Goal: Task Accomplishment & Management: Use online tool/utility

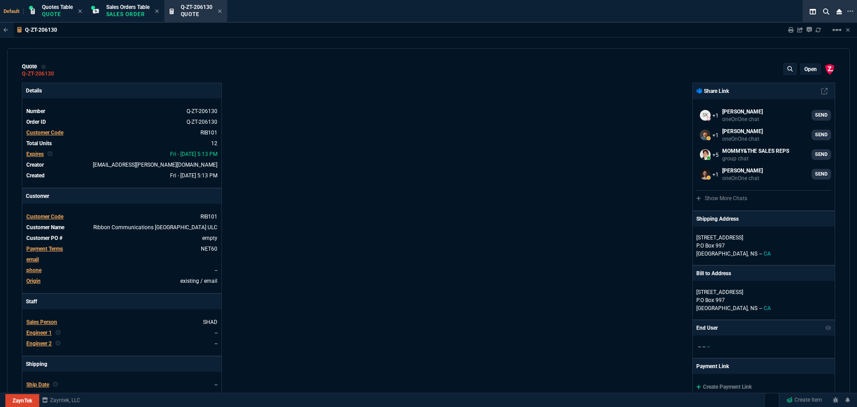
select select "4: SHAD"
click at [60, 74] on icon at bounding box center [60, 73] width 5 height 5
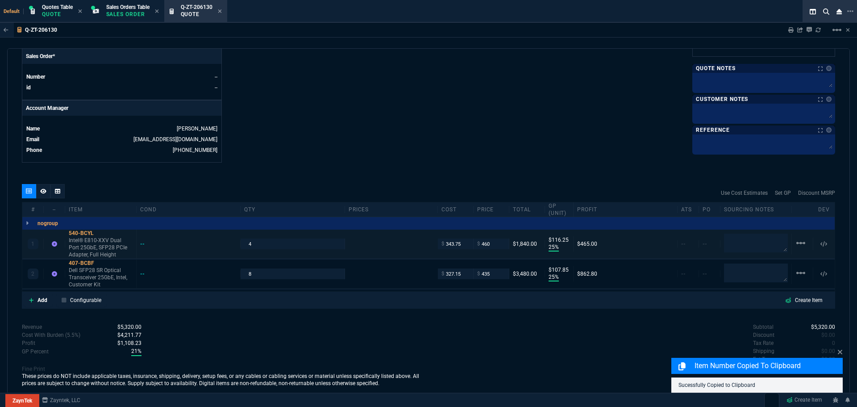
scroll to position [392, 0]
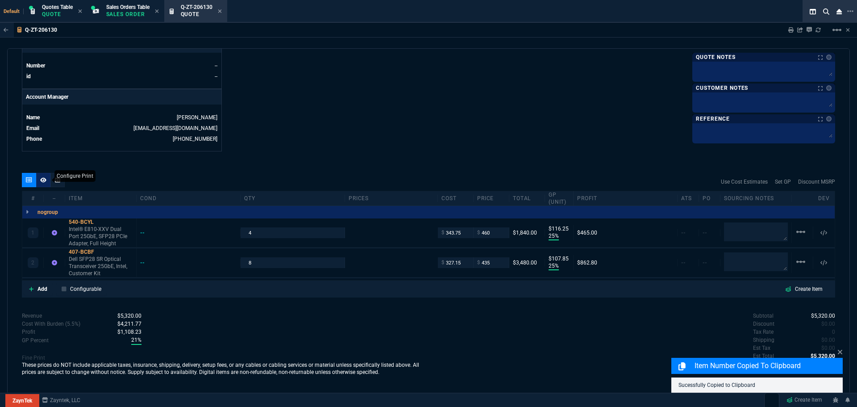
click at [42, 181] on icon at bounding box center [43, 179] width 6 height 5
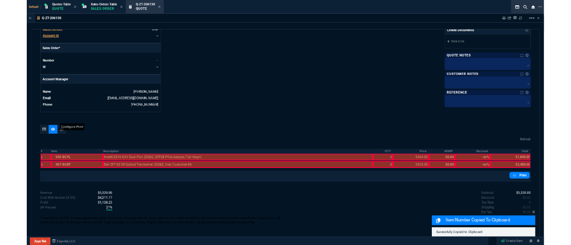
scroll to position [358, 0]
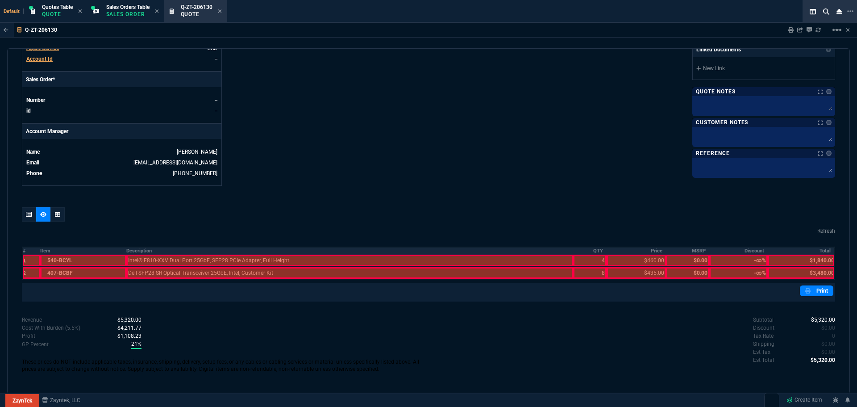
click at [136, 247] on th "Description" at bounding box center [349, 251] width 447 height 8
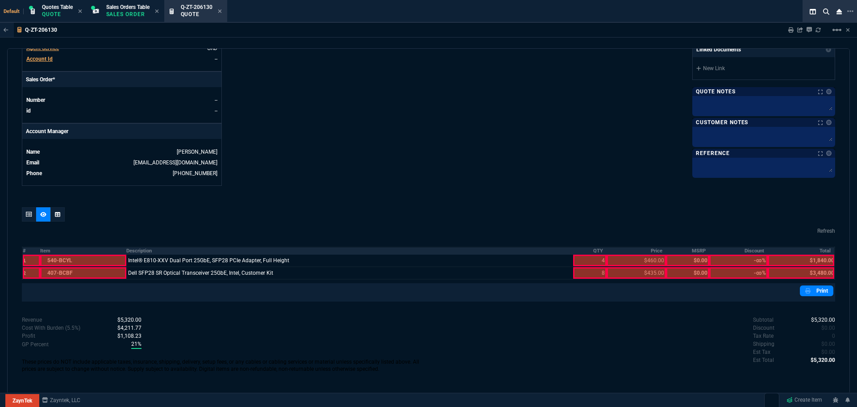
click at [595, 251] on th "QTY" at bounding box center [589, 251] width 33 height 8
click at [648, 250] on th "Price" at bounding box center [636, 251] width 59 height 8
click at [821, 250] on th "Total" at bounding box center [801, 251] width 67 height 8
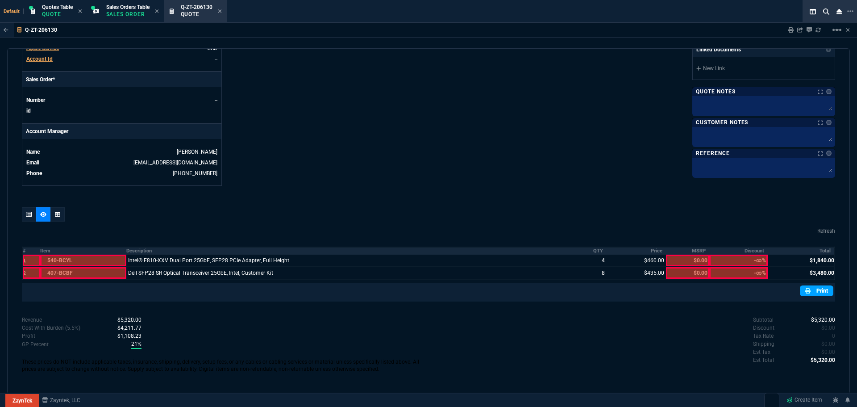
click at [814, 291] on link "Print" at bounding box center [816, 290] width 33 height 11
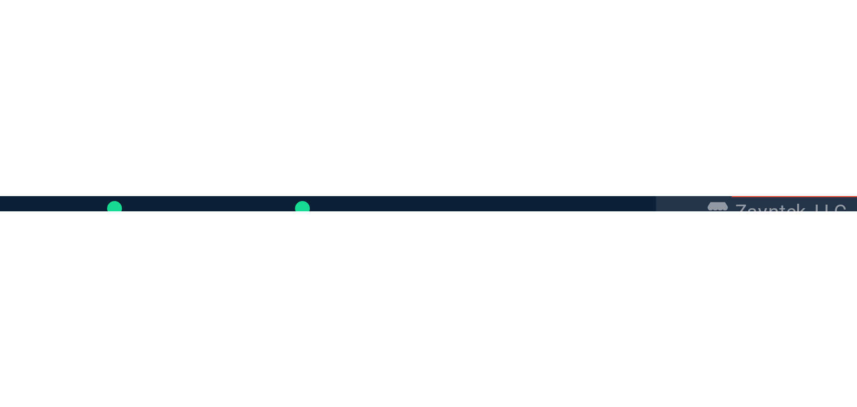
scroll to position [341, 0]
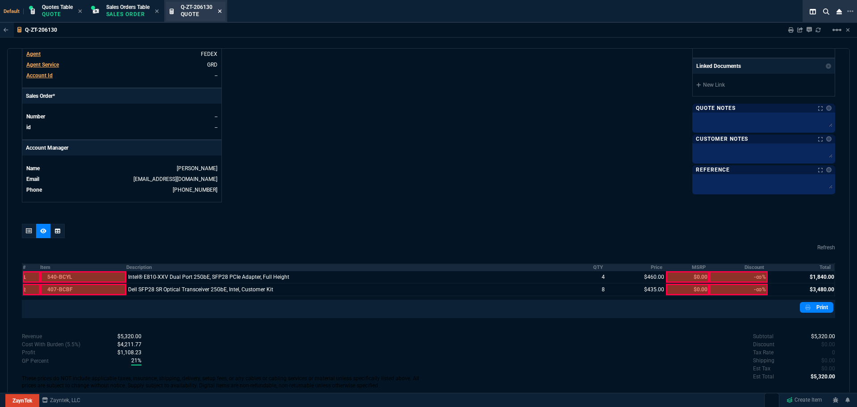
click at [221, 10] on icon at bounding box center [220, 11] width 4 height 4
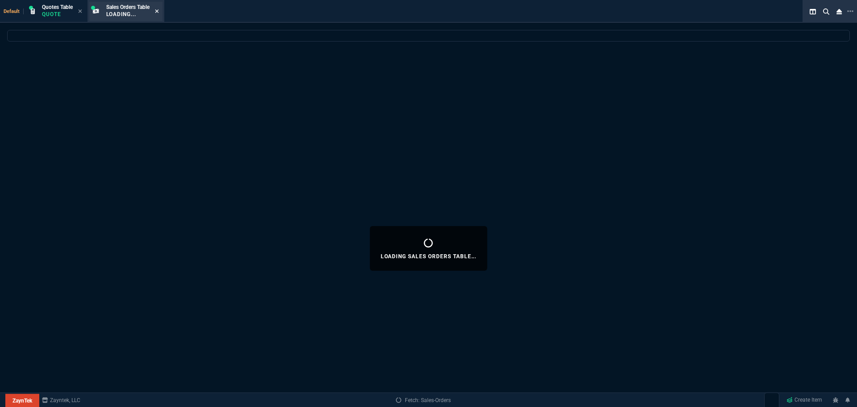
select select
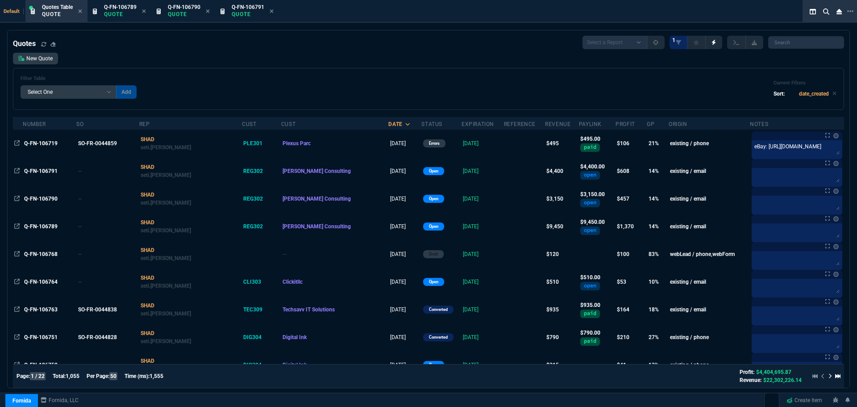
select select "4: SHAD"
select select
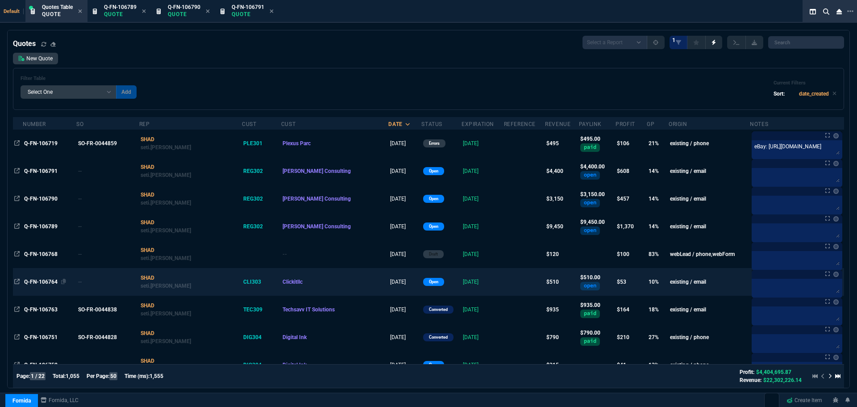
click at [50, 283] on span "Q-FN-106764" at bounding box center [40, 282] width 33 height 6
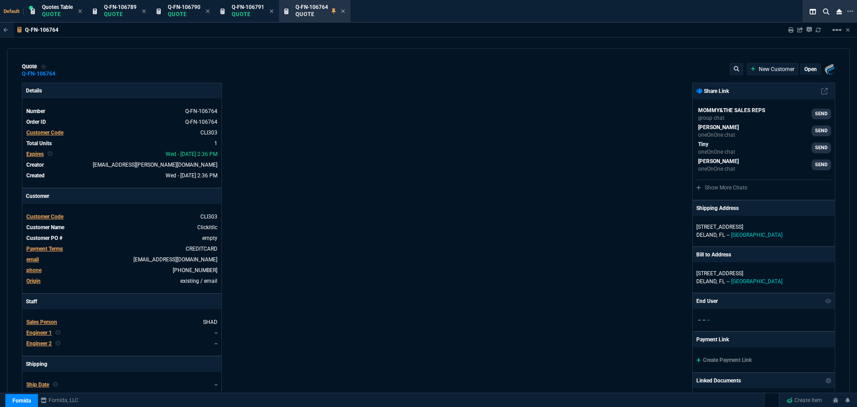
type input "15"
type input "77"
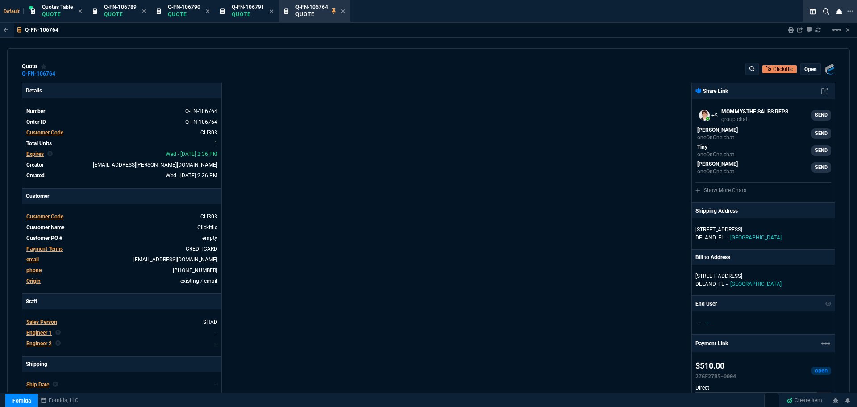
type input "699"
type input "27"
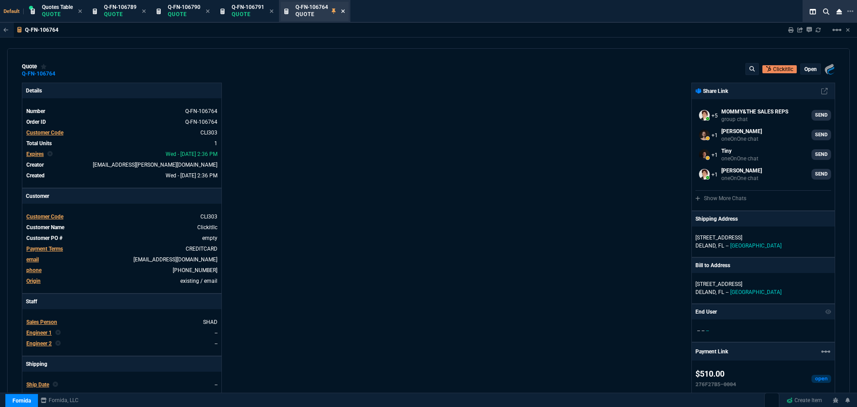
click at [345, 10] on icon at bounding box center [343, 11] width 4 height 4
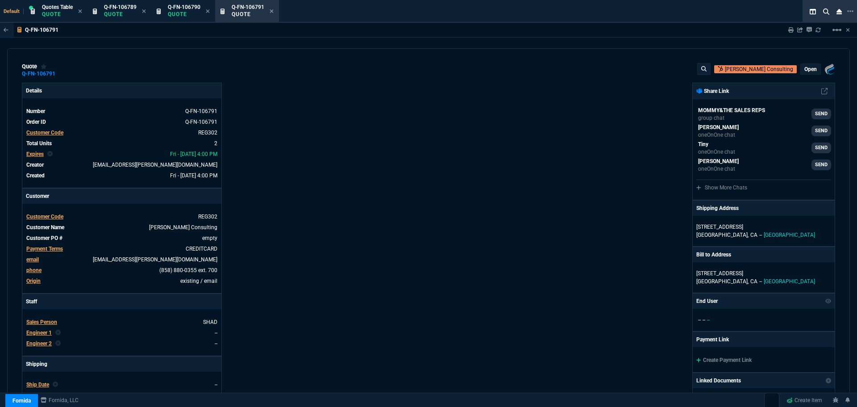
type input "18"
type input "403"
type input "12"
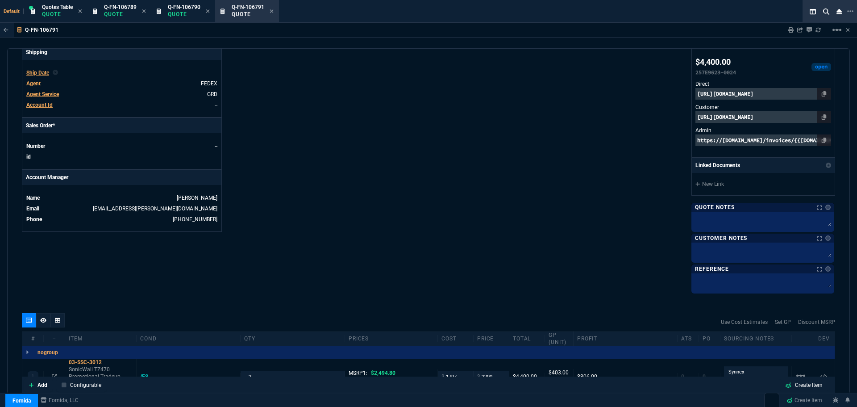
scroll to position [357, 0]
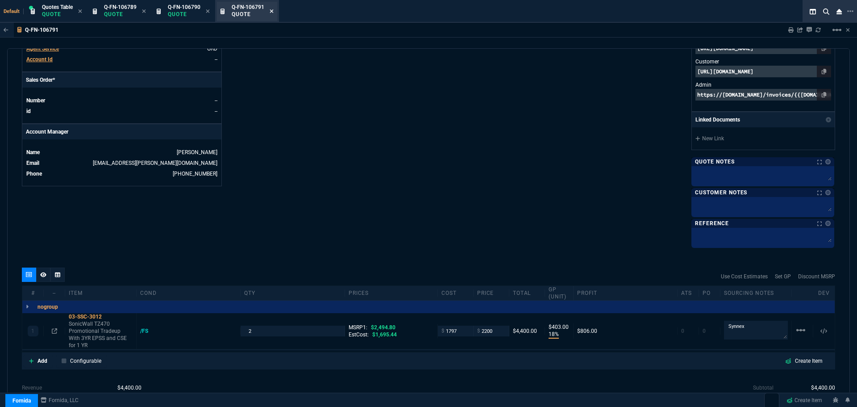
click at [271, 11] on icon at bounding box center [272, 10] width 4 height 5
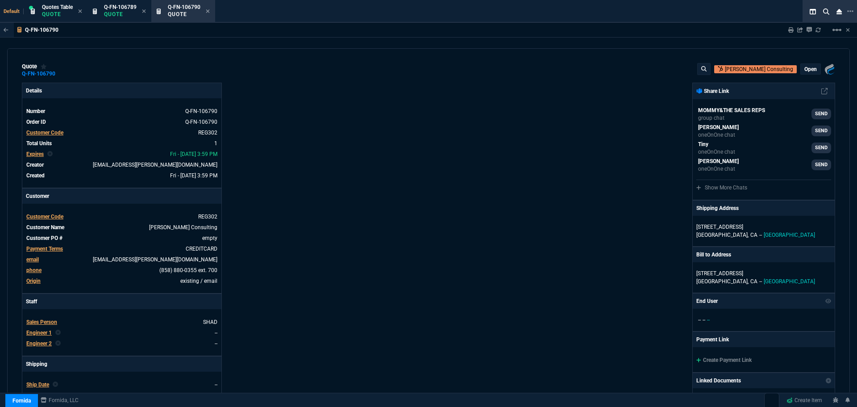
type input "19"
type input "597"
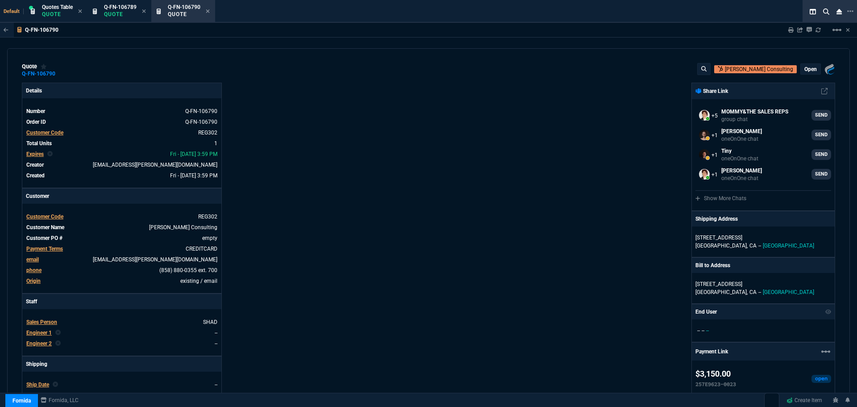
type input "3548.15"
type input "11"
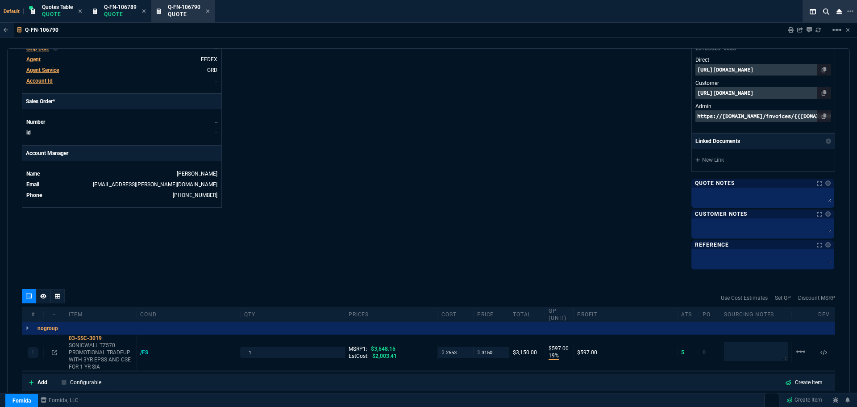
scroll to position [161, 0]
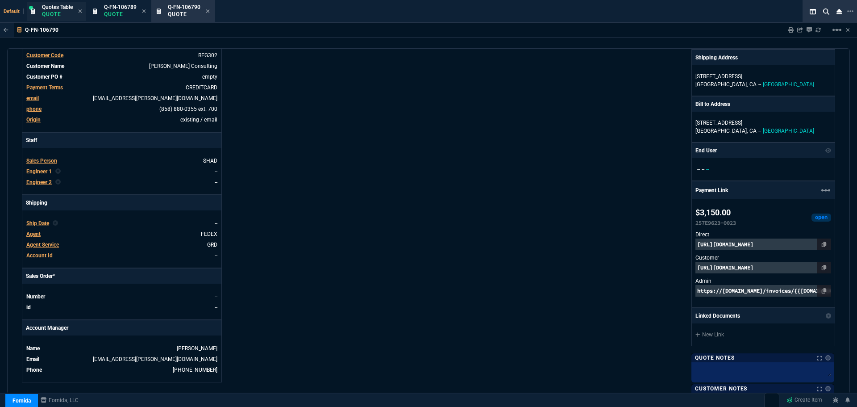
click at [59, 11] on p "Quote" at bounding box center [57, 14] width 31 height 7
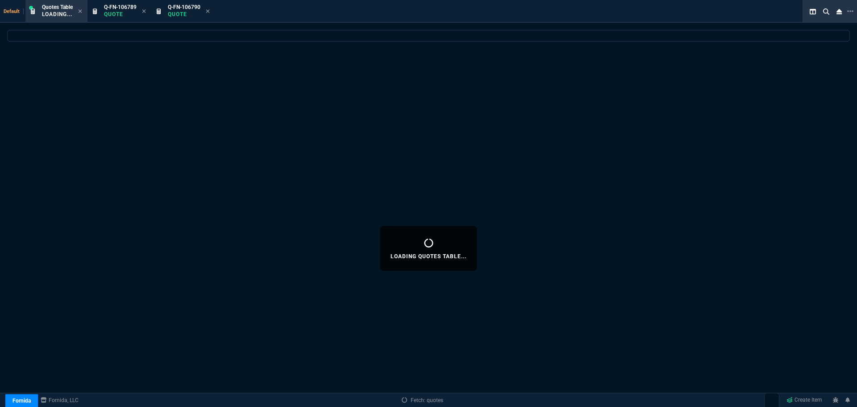
select select
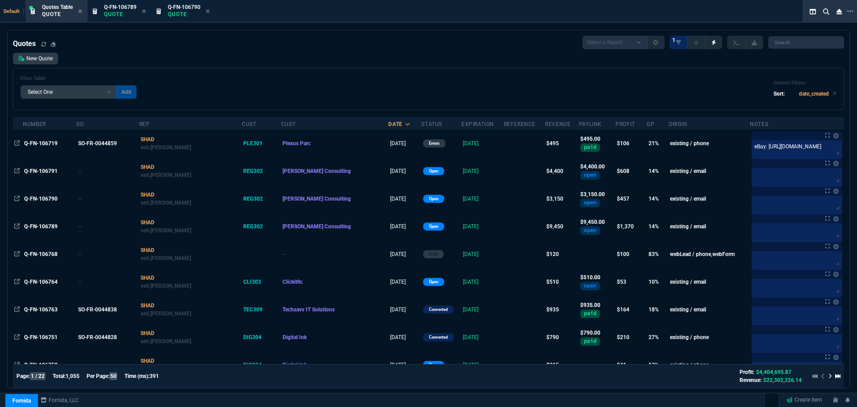
select select "4: SHAD"
select select
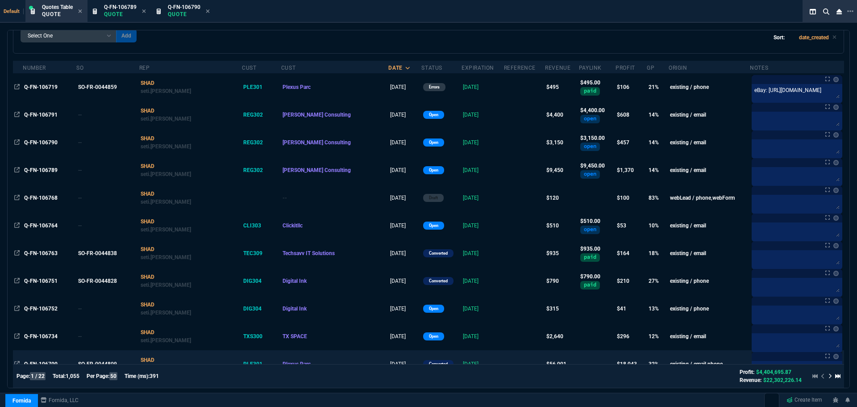
scroll to position [45, 0]
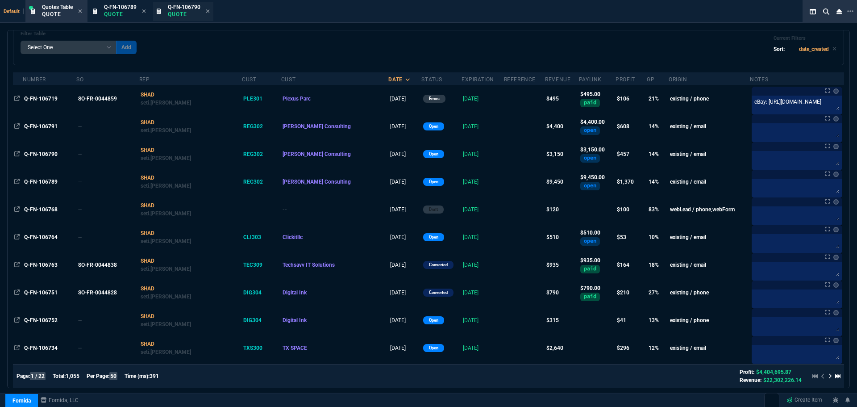
click at [187, 12] on p "Quote" at bounding box center [184, 14] width 33 height 7
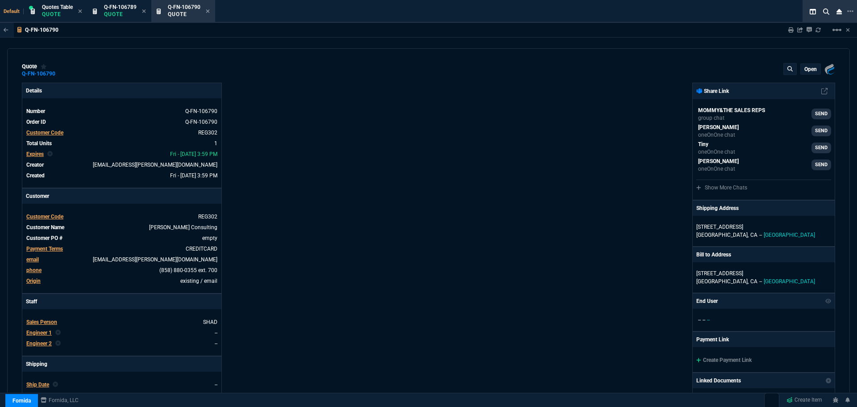
type input "3548.15"
type input "19"
type input "597"
type input "11"
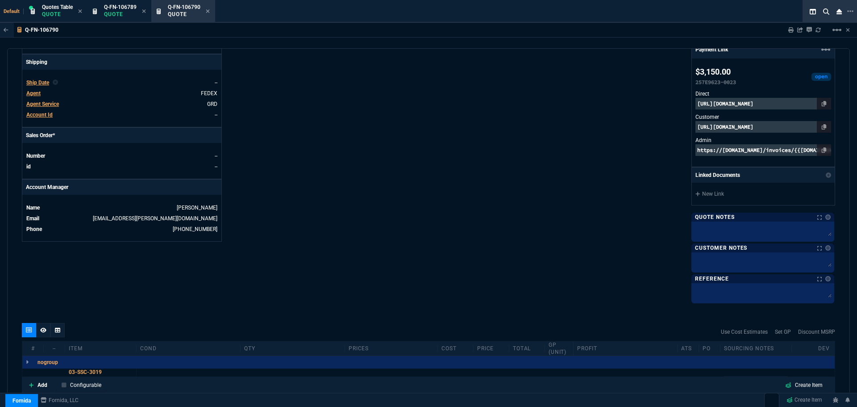
scroll to position [72, 0]
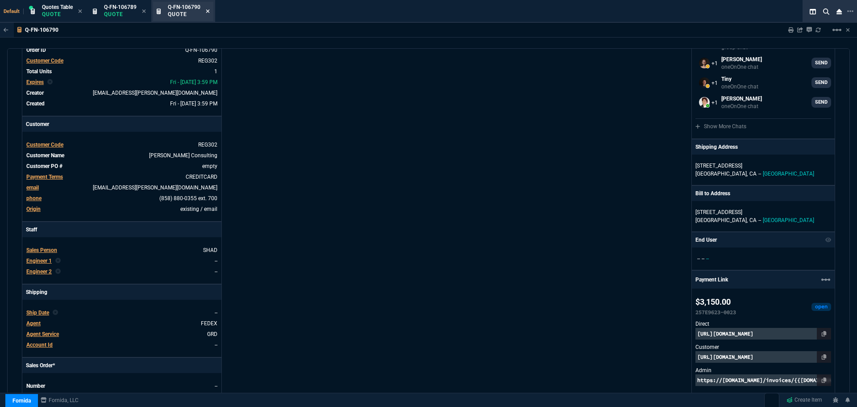
click at [208, 11] on icon at bounding box center [208, 11] width 4 height 4
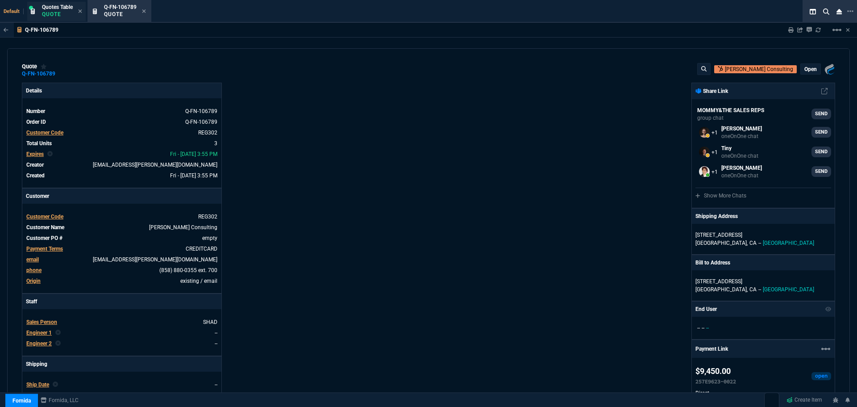
type input "19"
type input "597"
type input "11"
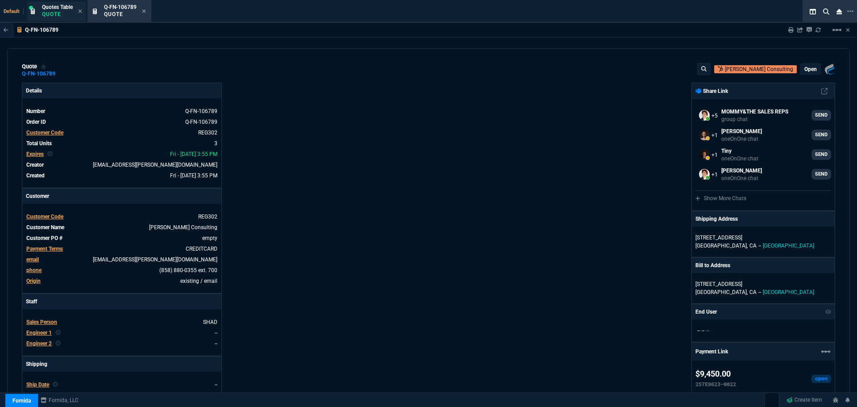
click at [49, 8] on span "Quotes Table" at bounding box center [57, 7] width 31 height 6
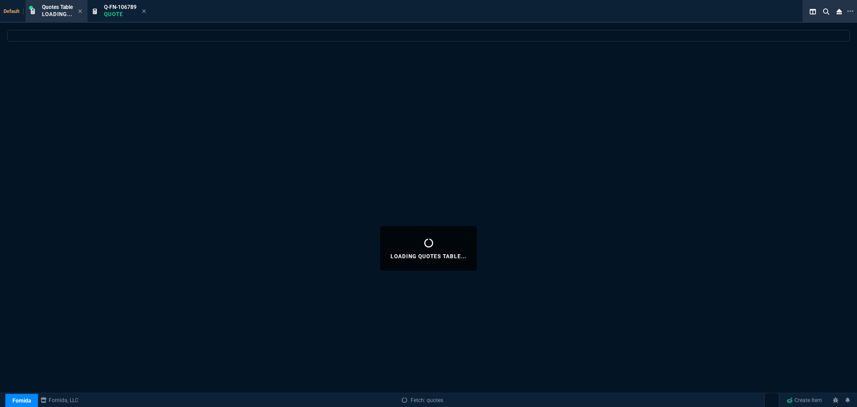
select select
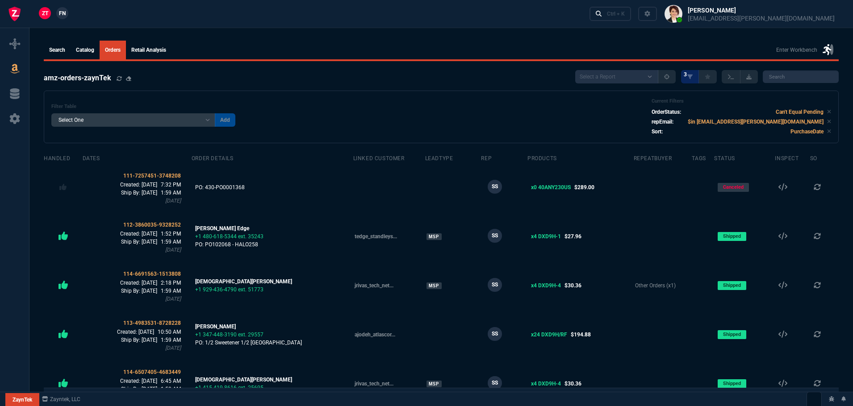
select select
